Goal: Check status: Check status

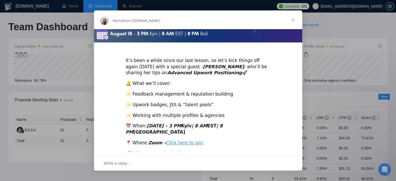
scroll to position [116, 0]
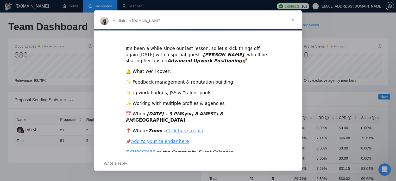
click at [292, 21] on span "Close" at bounding box center [293, 19] width 19 height 19
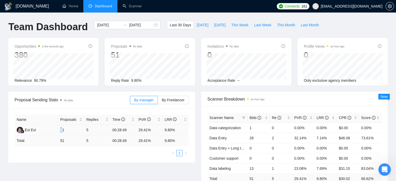
drag, startPoint x: 62, startPoint y: 132, endPoint x: 59, endPoint y: 131, distance: 2.7
click at [59, 131] on td "51" at bounding box center [71, 130] width 26 height 11
click at [94, 156] on div "Name Proposals Replies Time PVR LRR Evi Evi 51 5 00:28:49 29.41% 9.80% Total 51…" at bounding box center [101, 135] width 187 height 54
drag, startPoint x: 60, startPoint y: 130, endPoint x: 64, endPoint y: 130, distance: 3.1
click at [64, 130] on td "51" at bounding box center [71, 130] width 26 height 11
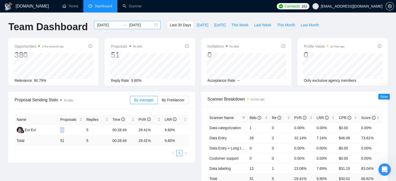
click at [129, 25] on input "[DATE]" at bounding box center [141, 25] width 24 height 6
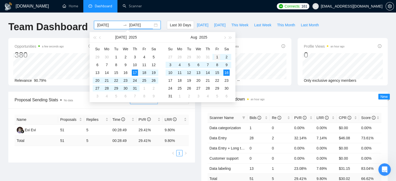
type input "[DATE]"
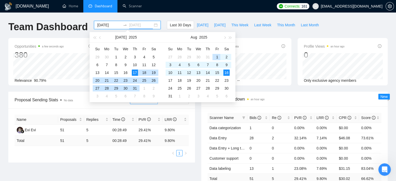
click at [217, 58] on div "1" at bounding box center [217, 57] width 6 height 6
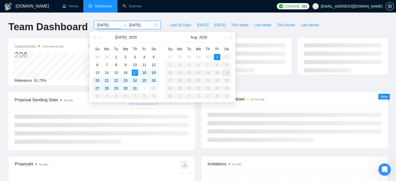
click at [228, 73] on table "Su Mo Tu We Th Fr Sa 27 28 29 30 31 1 2 3 4 5 6 7 8 9 10 11 12 13 14 15 16 17 1…" at bounding box center [199, 72] width 66 height 55
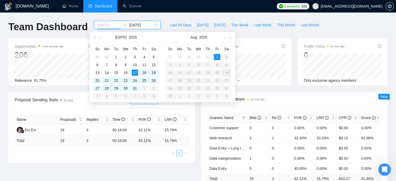
click at [143, 89] on div "1" at bounding box center [144, 88] width 6 height 6
type input "[DATE]"
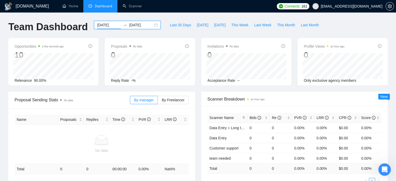
click at [127, 28] on div "[DATE] [DATE]" at bounding box center [127, 25] width 67 height 8
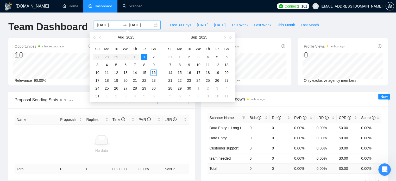
click at [139, 28] on input "[DATE]" at bounding box center [141, 25] width 24 height 6
type input "[DATE]"
click at [155, 73] on div "16" at bounding box center [154, 73] width 6 height 6
